Goal: Transaction & Acquisition: Book appointment/travel/reservation

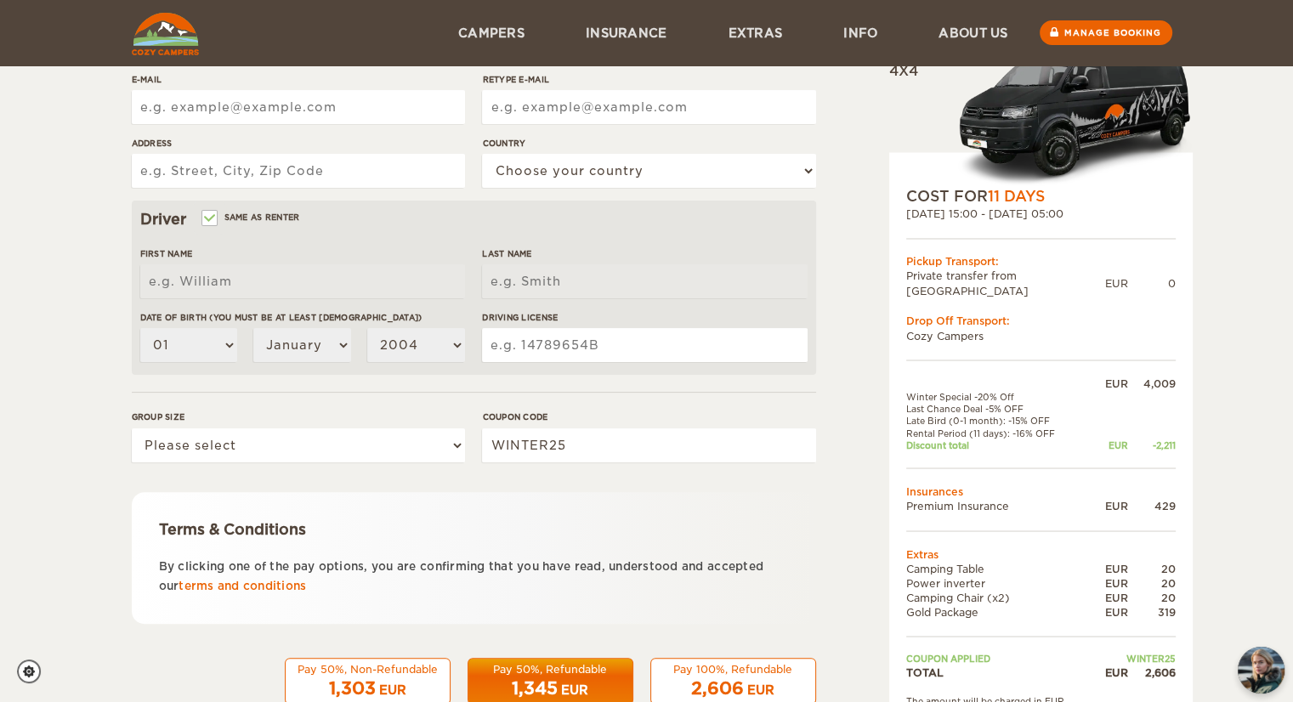
scroll to position [403, 0]
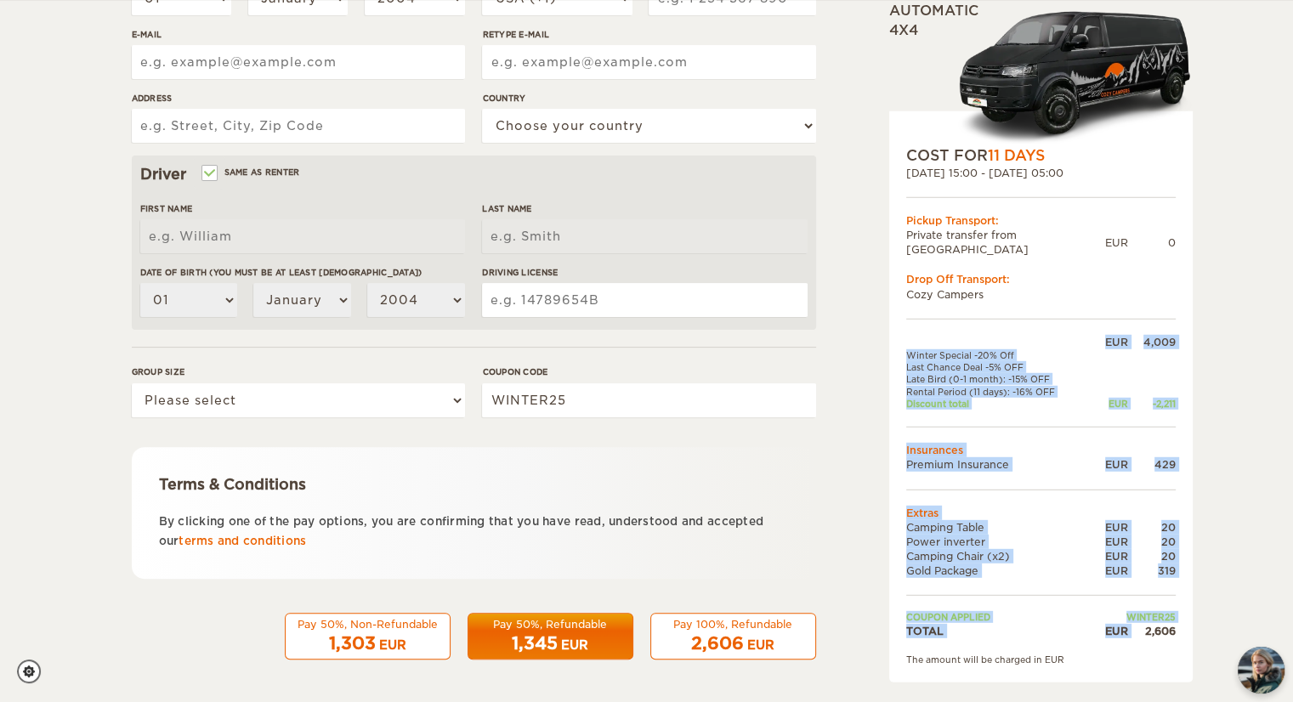
drag, startPoint x: 1144, startPoint y: 612, endPoint x: 1191, endPoint y: 618, distance: 47.1
click at [1191, 618] on div "COST FOR 11 Days [DATE] 15:00 - [DATE] 05:00 Pickup Transport: Private transfer…" at bounding box center [1041, 396] width 304 height 571
copy table "EUR 4,009 Winter Special -20% Off Last Chance Deal -5% OFF Late Bird (0-1 month…"
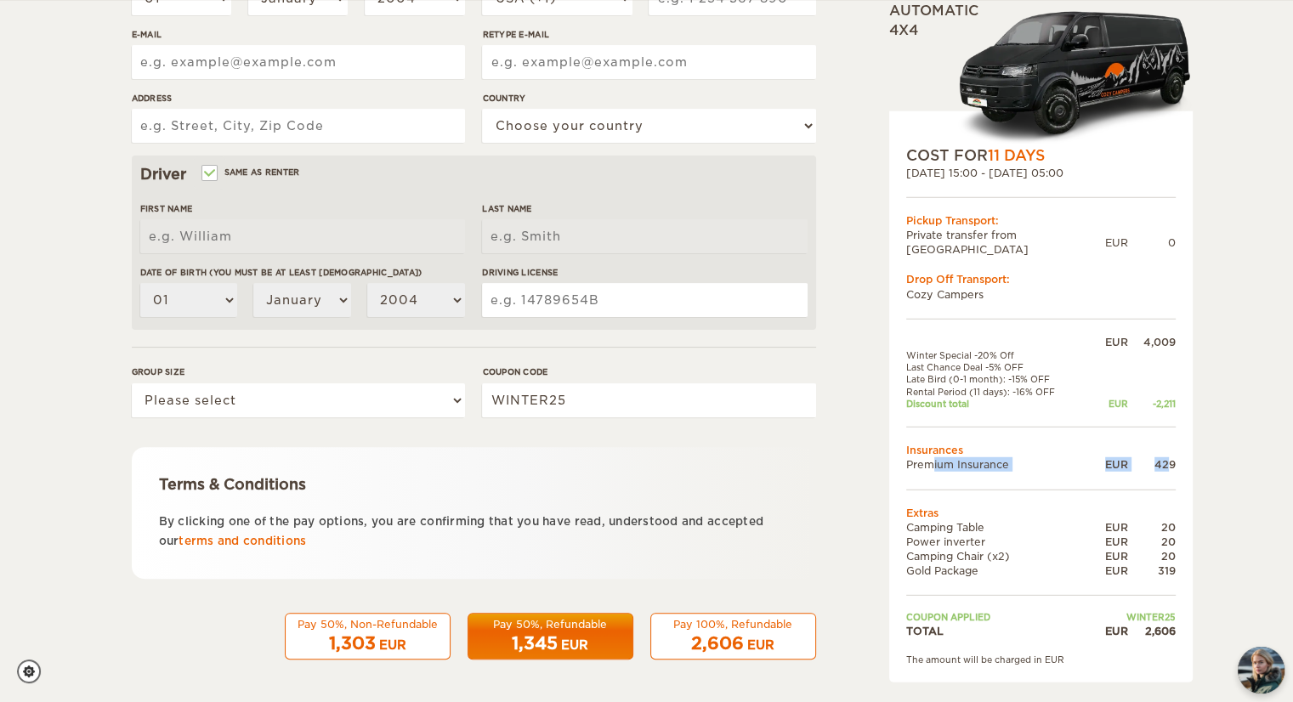
drag, startPoint x: 905, startPoint y: 446, endPoint x: 1170, endPoint y: 442, distance: 265.3
click at [1170, 457] on tr "Premium Insurance EUR 429" at bounding box center [1041, 464] width 270 height 14
click at [1170, 457] on div "429" at bounding box center [1152, 464] width 48 height 14
click at [1167, 457] on div "429" at bounding box center [1152, 464] width 48 height 14
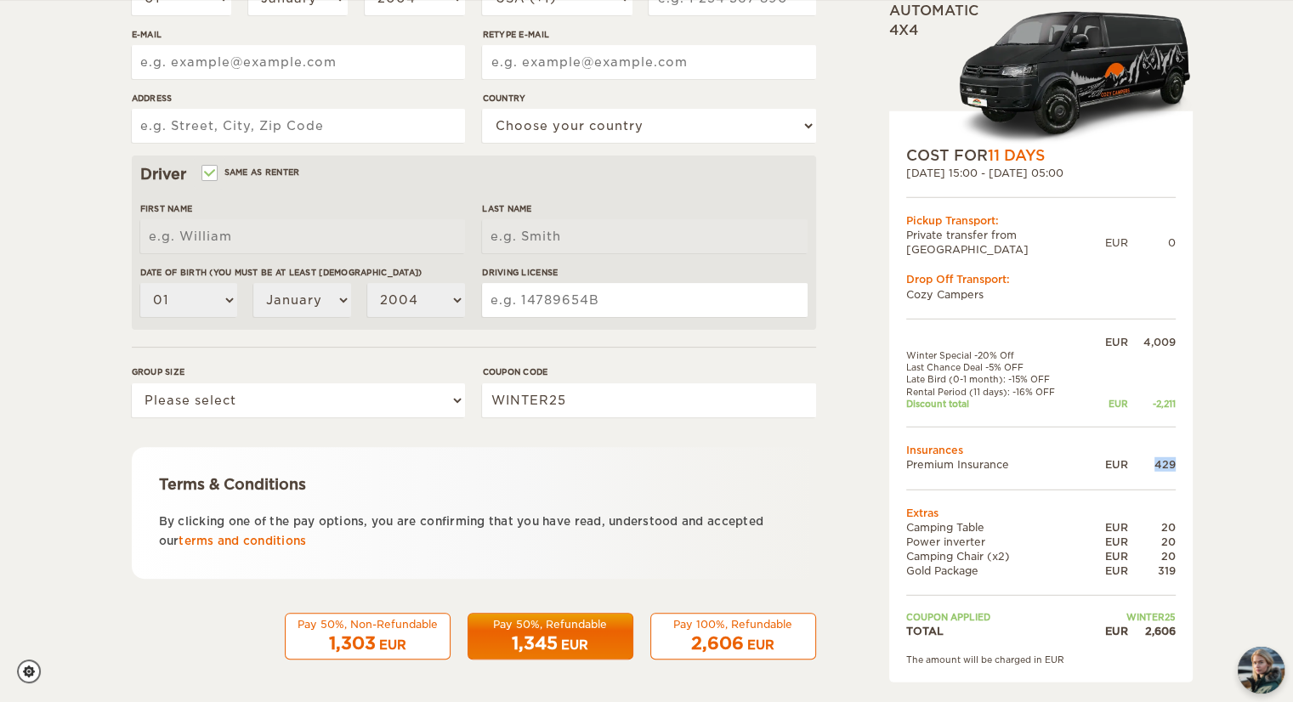
copy div "429"
drag, startPoint x: 910, startPoint y: 447, endPoint x: 1006, endPoint y: 446, distance: 96.1
click at [1006, 457] on td "Premium Insurance" at bounding box center [997, 464] width 183 height 14
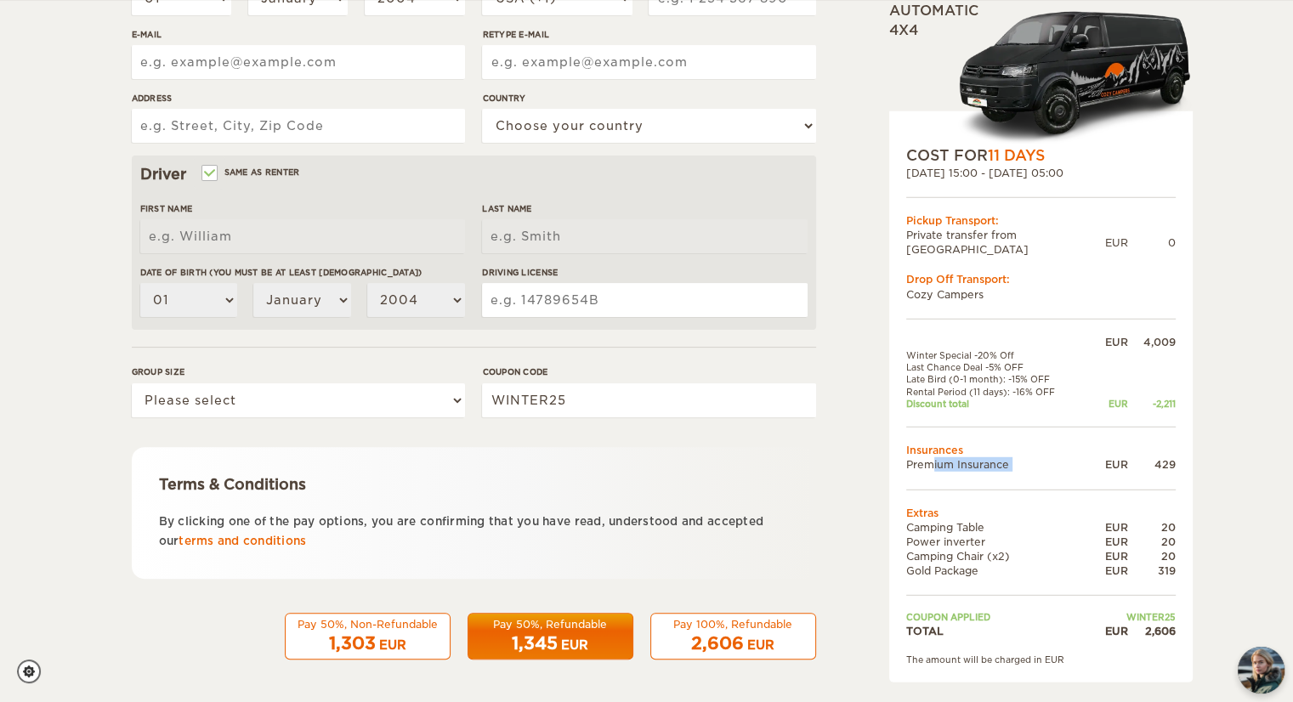
click at [1006, 457] on td "Premium Insurance" at bounding box center [997, 464] width 183 height 14
copy tr "Premium Insurance"
drag, startPoint x: 636, startPoint y: 37, endPoint x: 940, endPoint y: 522, distance: 573.0
click at [940, 535] on td "Power inverter" at bounding box center [997, 542] width 183 height 14
click at [932, 520] on td "Camping Table" at bounding box center [997, 527] width 183 height 14
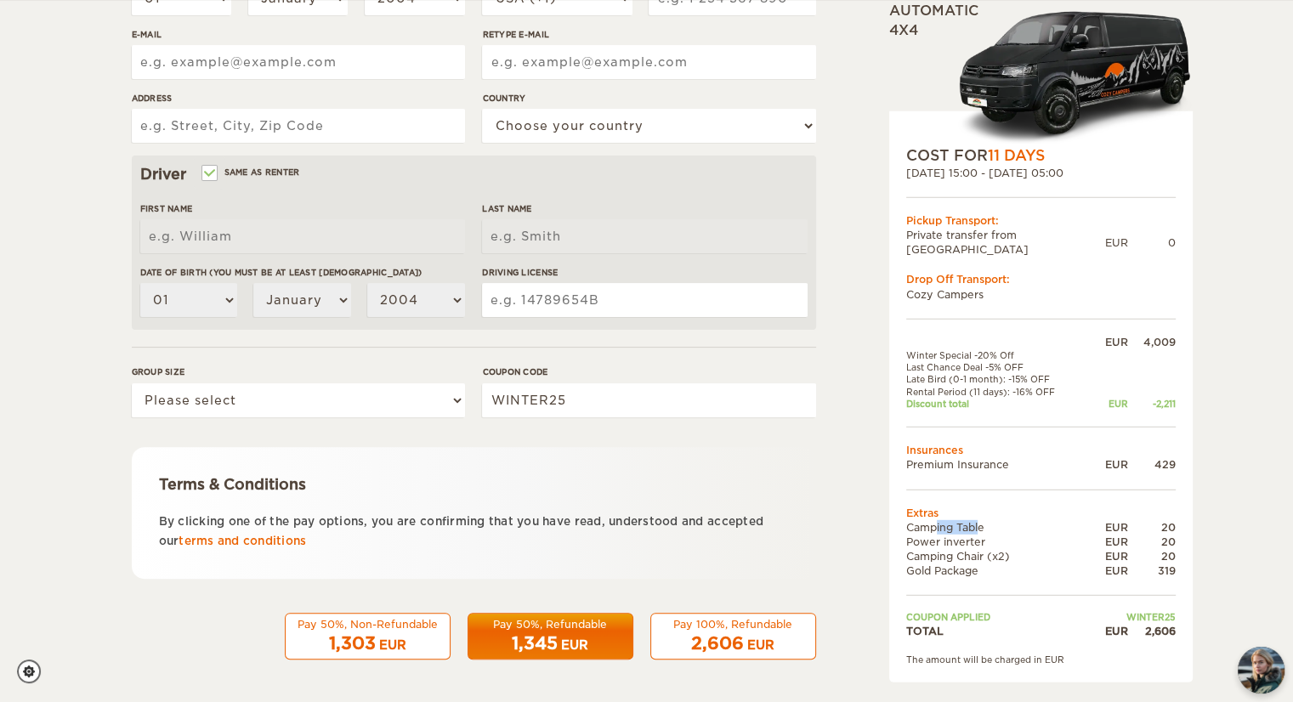
click at [932, 520] on td "Camping Table" at bounding box center [997, 527] width 183 height 14
copy tr "Camping Table"
click at [941, 535] on td "Power inverter" at bounding box center [997, 542] width 183 height 14
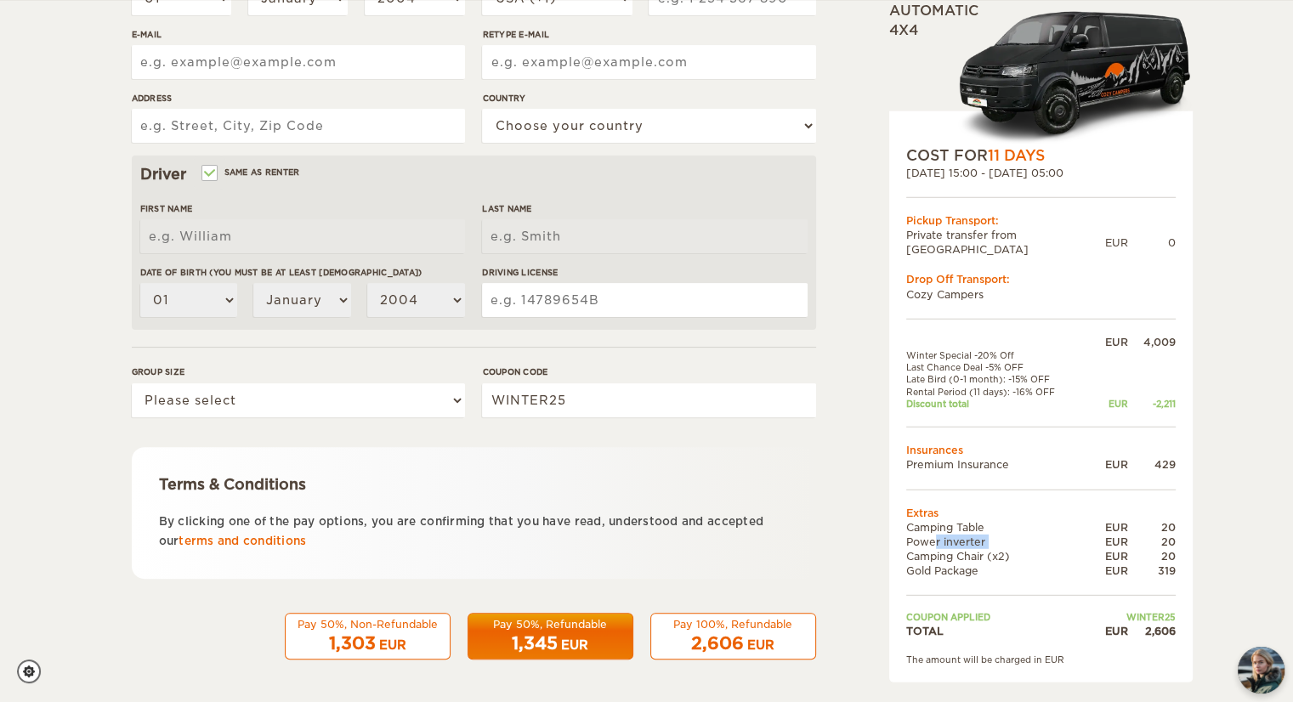
click at [941, 535] on td "Power inverter" at bounding box center [997, 542] width 183 height 14
copy tr "Power inverter"
click at [991, 549] on td "Camping Chair (x2)" at bounding box center [997, 556] width 183 height 14
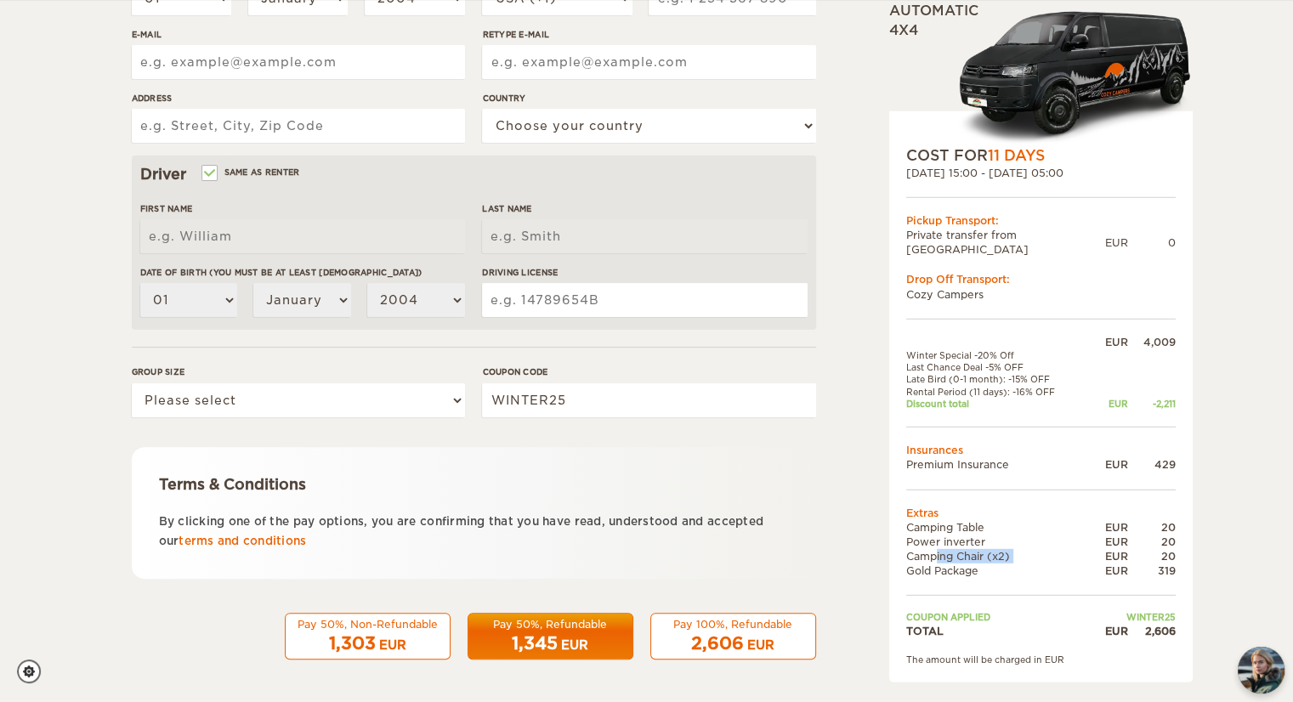
copy tr "Camping Chair (x2)"
click at [970, 564] on td "Gold Package" at bounding box center [997, 571] width 183 height 14
copy tr "Gold Package"
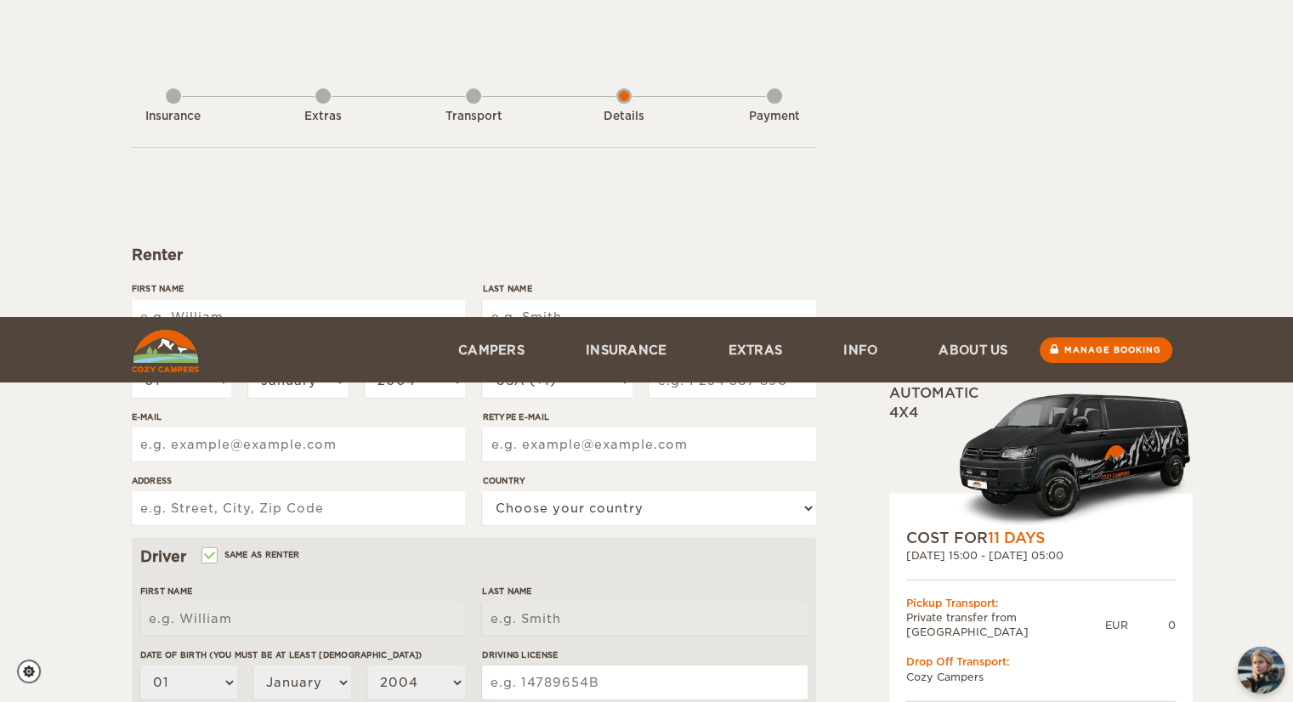
scroll to position [0, 0]
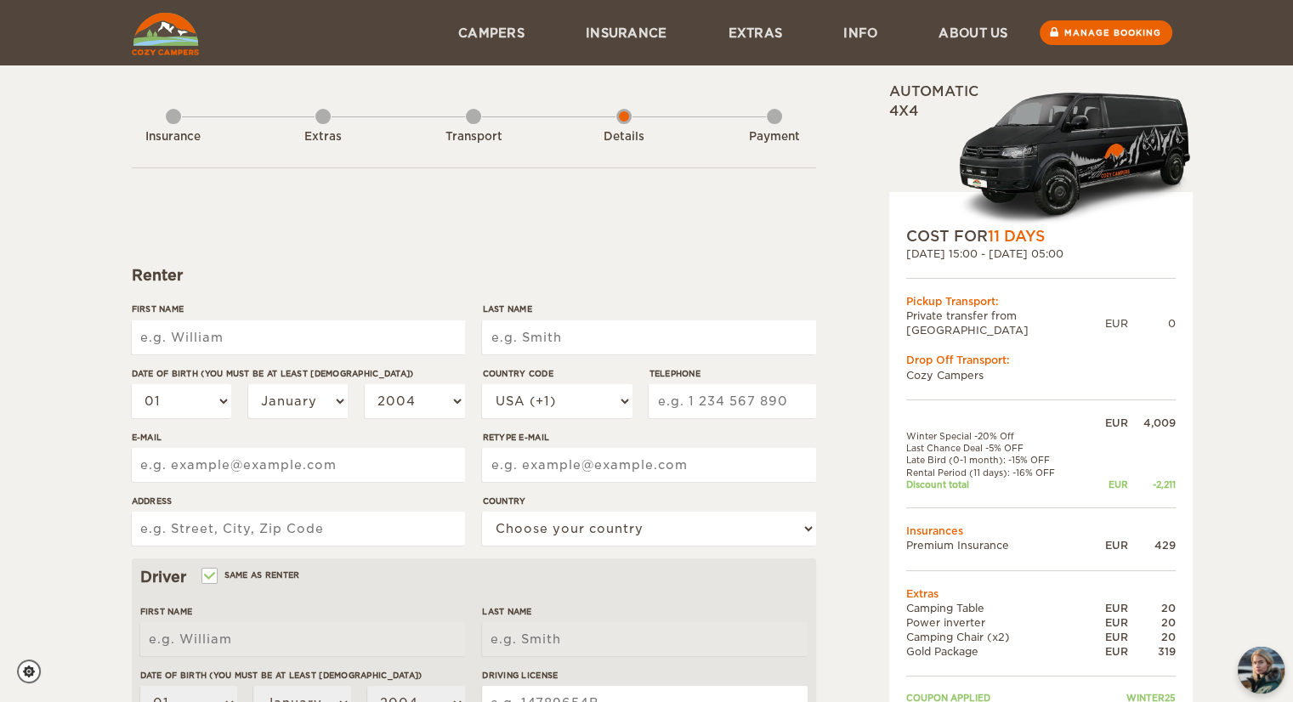
click at [306, 219] on form "Renter First Name Last Name Date of birth (You must be at least [DEMOGRAPHIC_DA…" at bounding box center [474, 615] width 684 height 895
